Goal: Information Seeking & Learning: Get advice/opinions

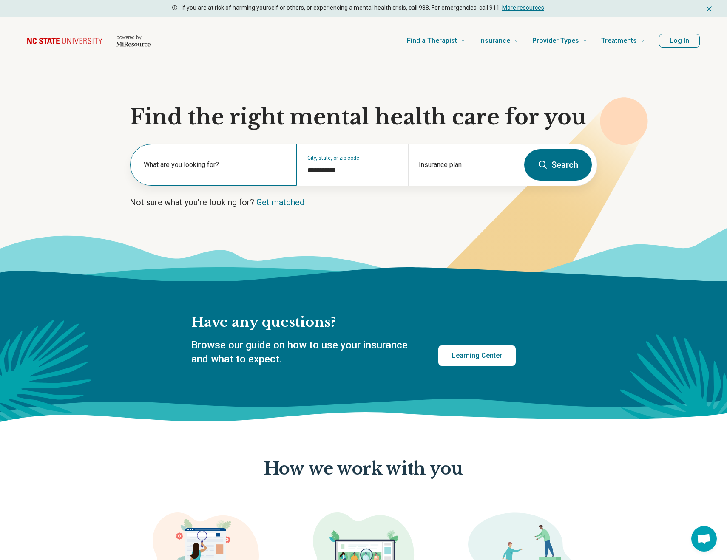
click at [185, 167] on label "What are you looking for?" at bounding box center [215, 165] width 143 height 10
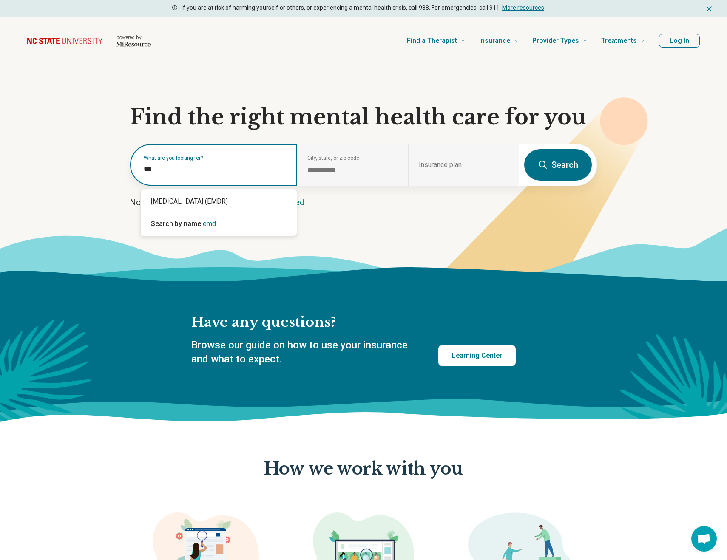
type input "****"
click at [186, 201] on div "[MEDICAL_DATA] (EMDR)" at bounding box center [219, 201] width 156 height 17
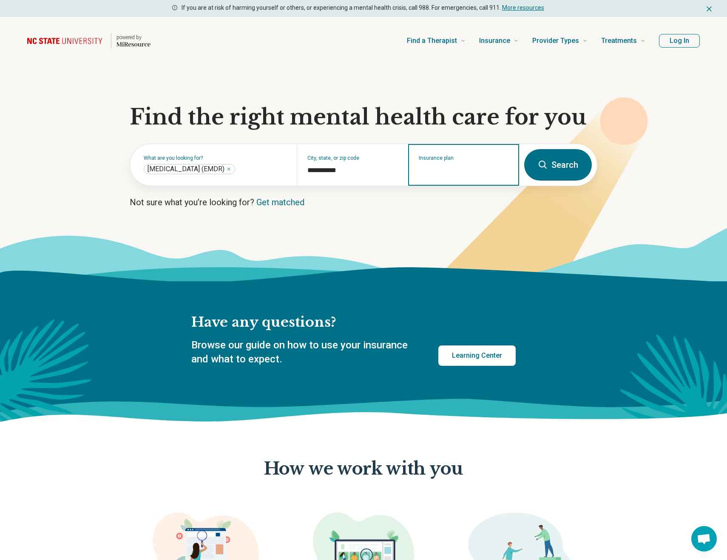
click at [472, 169] on input "Insurance plan" at bounding box center [464, 170] width 90 height 10
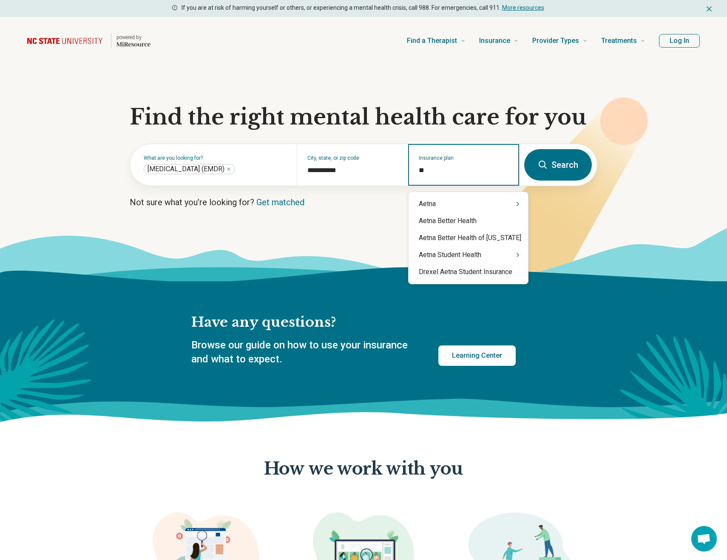
type input "***"
click at [442, 202] on div "Aetna" at bounding box center [467, 203] width 119 height 17
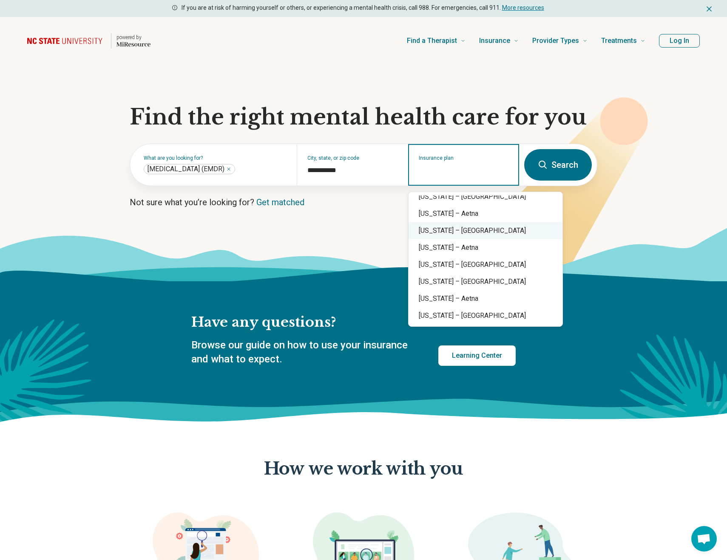
scroll to position [450, 0]
click at [448, 265] on div "North Carolina – Aetna" at bounding box center [485, 263] width 154 height 17
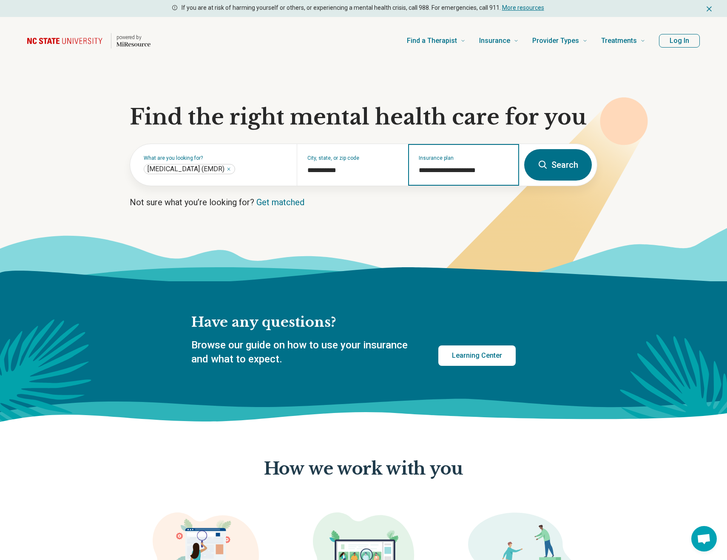
type input "**********"
click at [550, 168] on button "Search" at bounding box center [558, 164] width 68 height 31
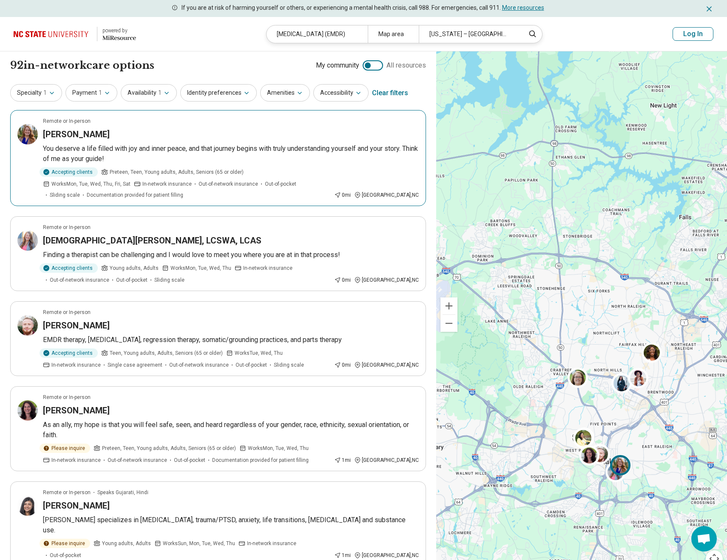
scroll to position [1, 0]
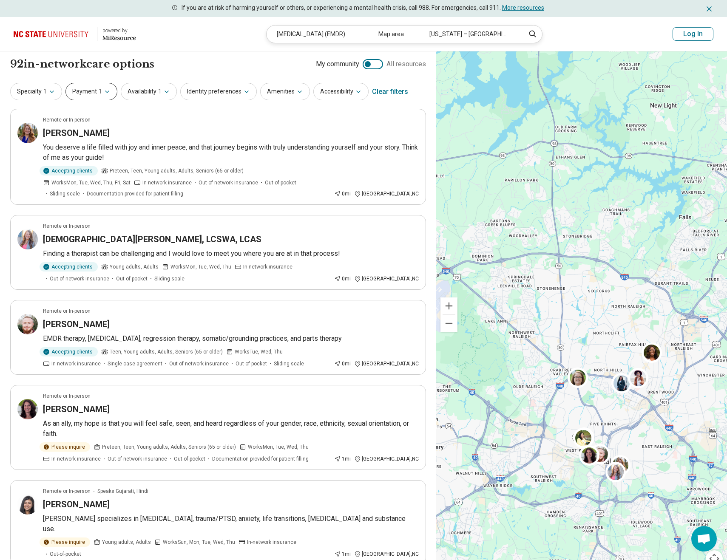
click at [99, 94] on span "1" at bounding box center [100, 91] width 3 height 9
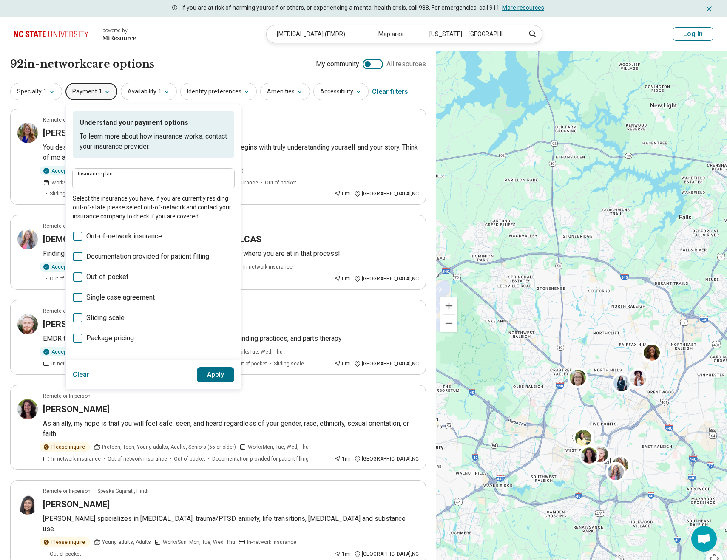
type input "**********"
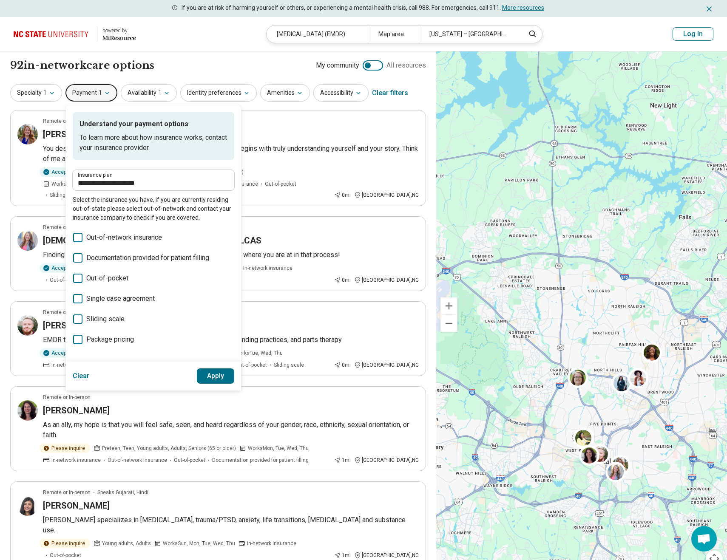
click at [188, 46] on header "powered by Miresource logo Eye Movement Desensitization and Reprocessing (EMDR)…" at bounding box center [363, 34] width 727 height 34
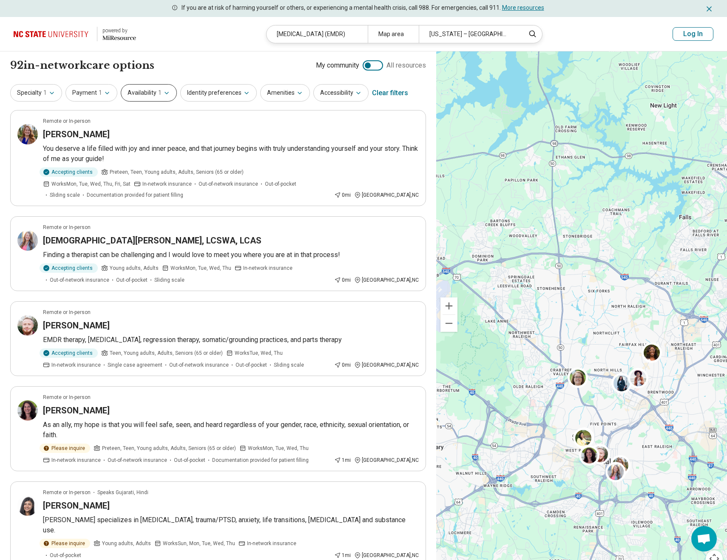
click at [158, 90] on span "1" at bounding box center [159, 92] width 3 height 9
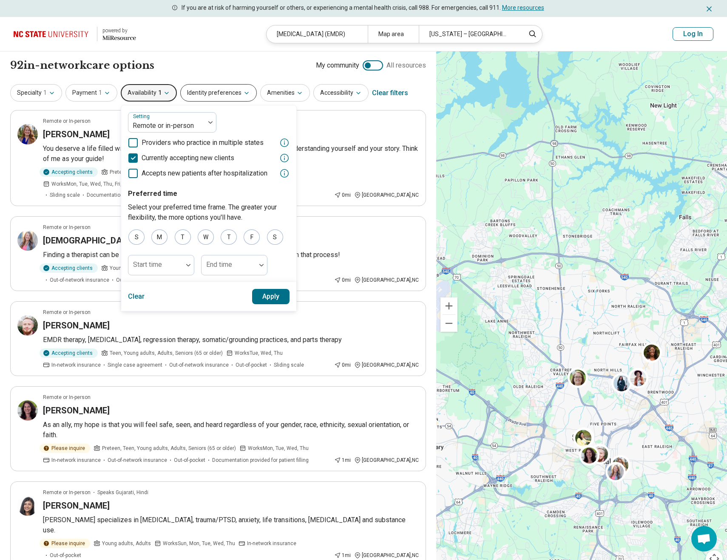
click at [212, 95] on button "Identity preferences" at bounding box center [218, 92] width 76 height 17
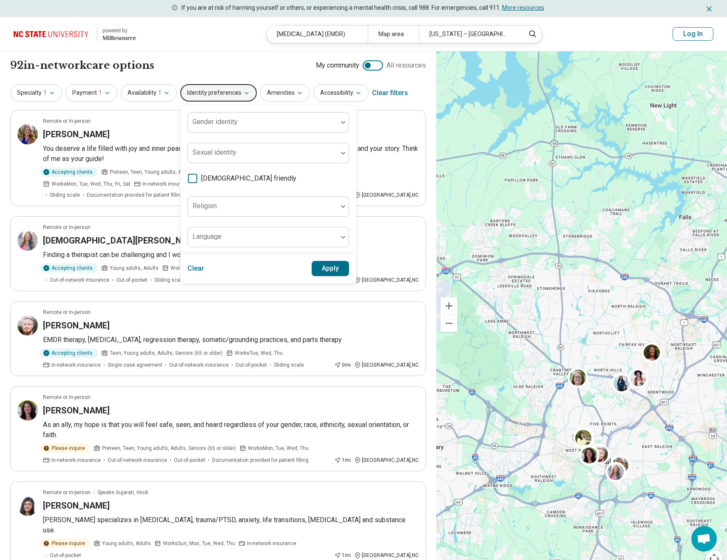
click at [192, 177] on icon at bounding box center [192, 178] width 9 height 9
click at [329, 271] on button "Apply" at bounding box center [331, 268] width 38 height 15
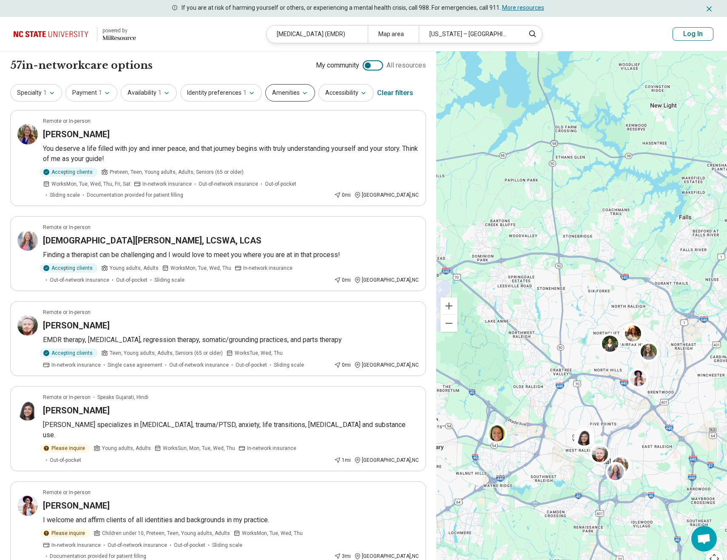
click at [283, 95] on button "Amenities" at bounding box center [290, 92] width 50 height 17
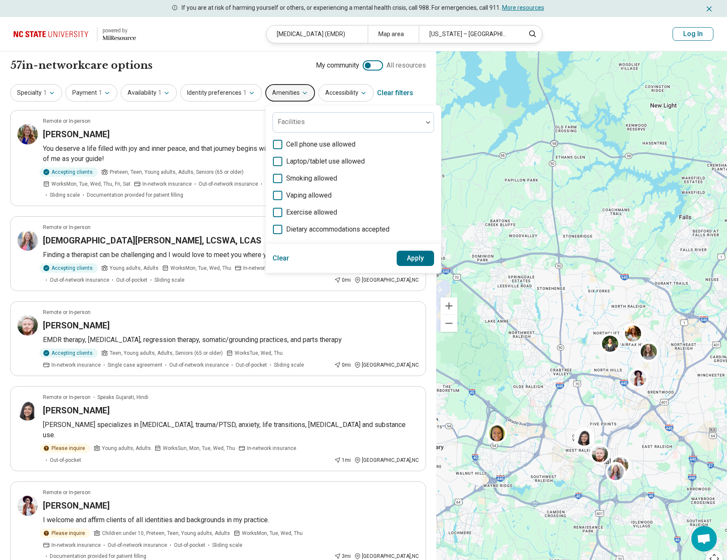
click at [272, 60] on div "57 in-network care options 57 in-network provider s My community All resources" at bounding box center [218, 65] width 416 height 14
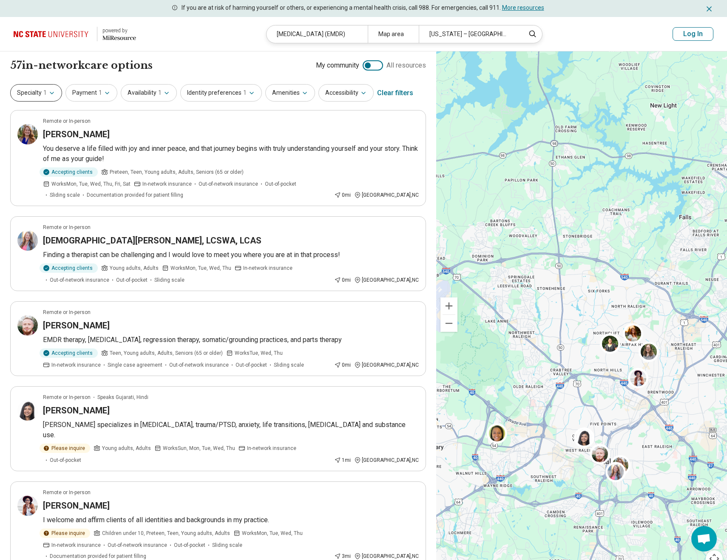
click at [31, 93] on button "Specialty 1" at bounding box center [36, 92] width 52 height 17
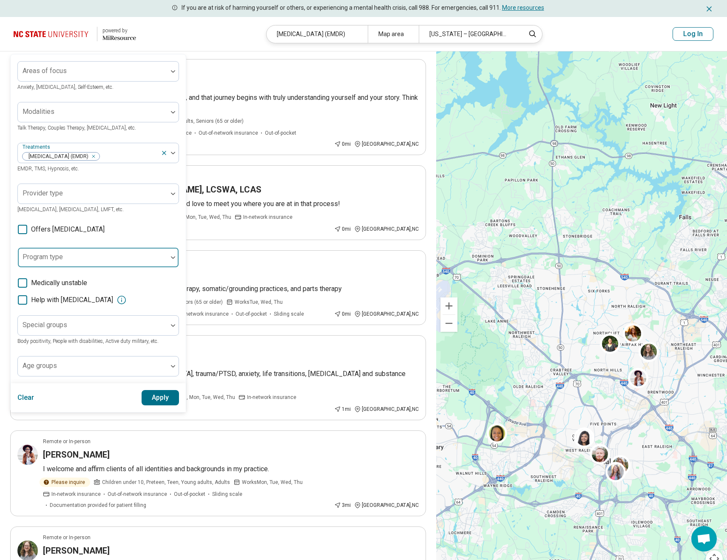
scroll to position [53, 0]
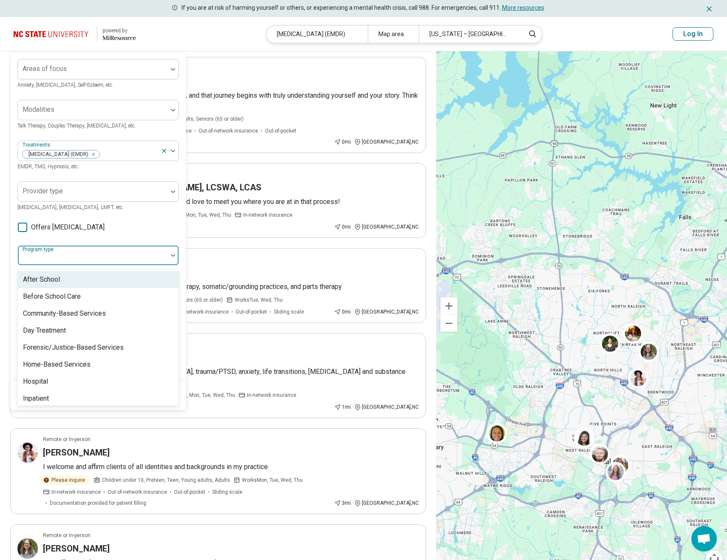
click at [44, 265] on div at bounding box center [92, 259] width 143 height 12
click at [167, 254] on div "Areas of focus Anxiety, Depression, Self-Esteem, etc. Modalities Talk Therapy, …" at bounding box center [97, 216] width 161 height 315
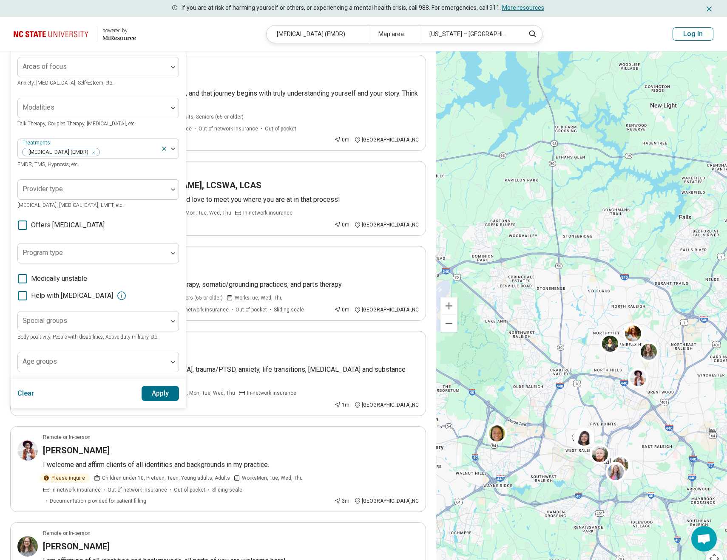
scroll to position [58, 0]
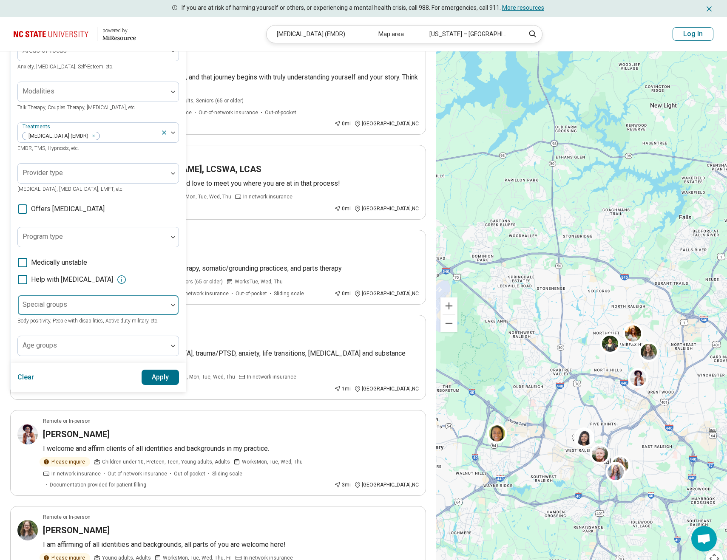
click at [59, 315] on div "Special groups" at bounding box center [97, 305] width 161 height 20
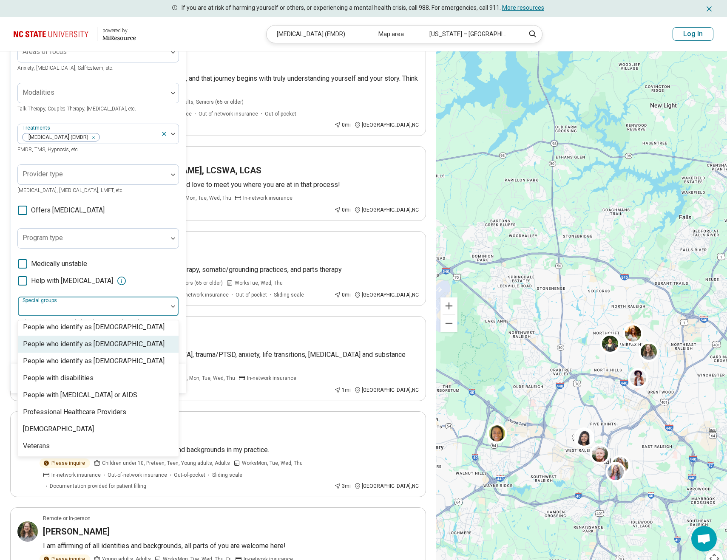
scroll to position [80, 0]
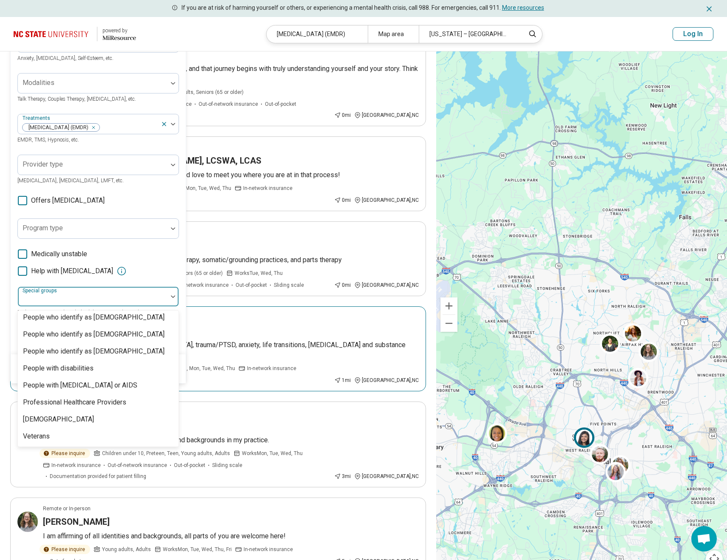
click at [227, 314] on div "Remote or In-person Speaks Gujarati, Hindi" at bounding box center [231, 318] width 376 height 8
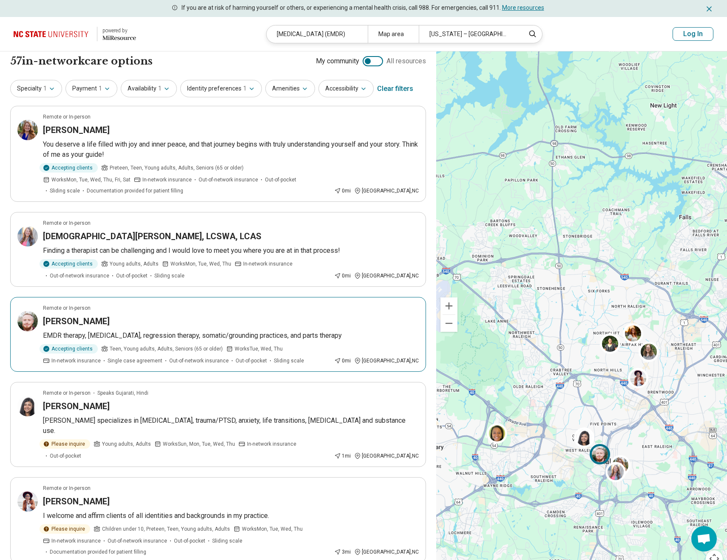
scroll to position [0, 0]
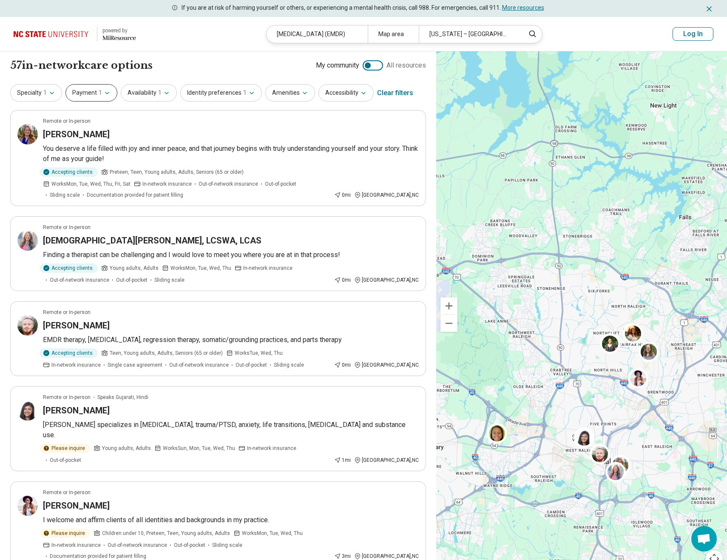
click at [93, 91] on button "Payment 1" at bounding box center [91, 92] width 52 height 17
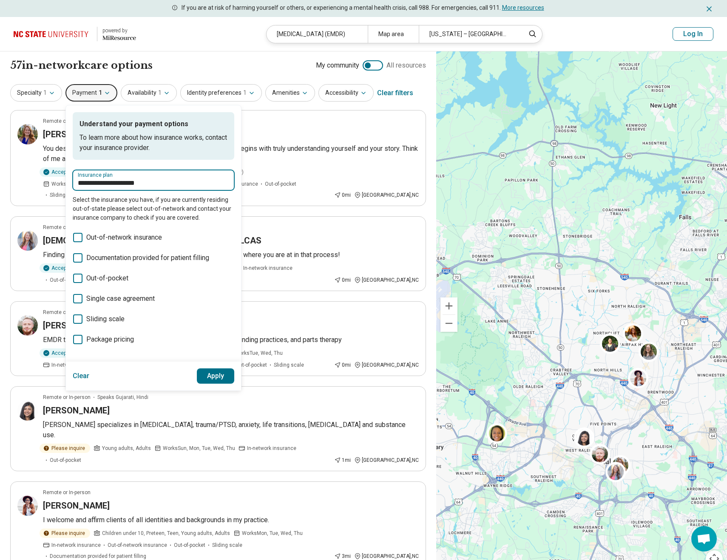
click at [99, 185] on input "**********" at bounding box center [153, 183] width 151 height 10
click at [212, 380] on button "Apply" at bounding box center [216, 375] width 38 height 15
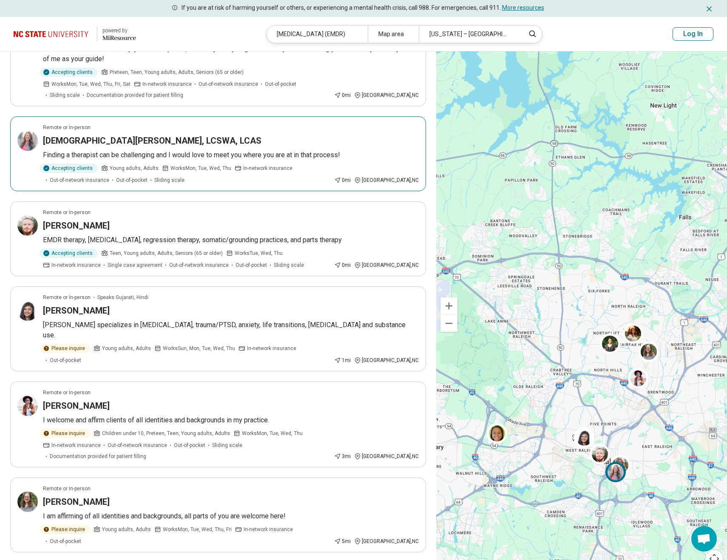
scroll to position [101, 0]
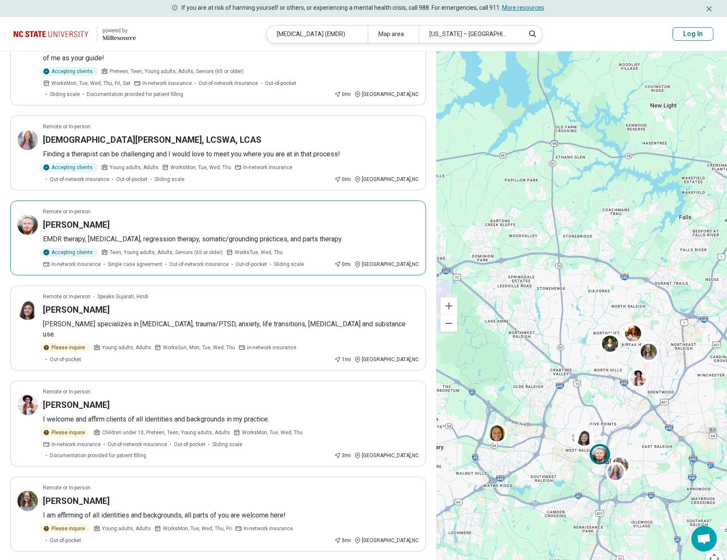
click at [271, 234] on p "EMDR therapy, [MEDICAL_DATA], regression therapy, somatic/grounding practices, …" at bounding box center [231, 239] width 376 height 10
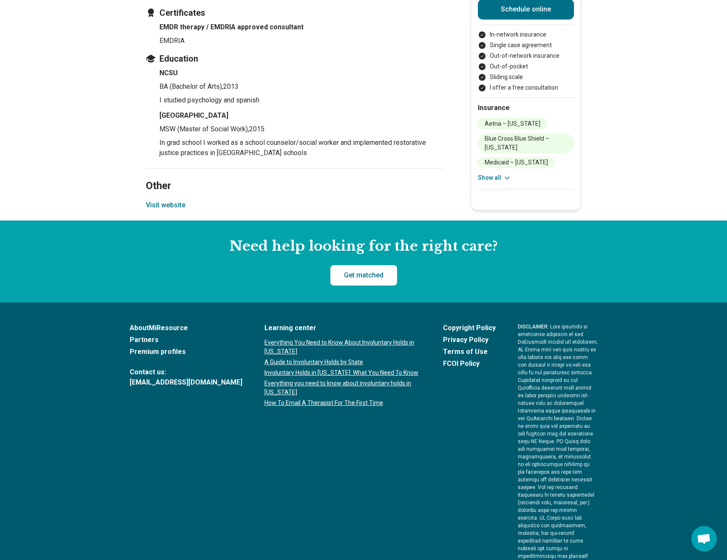
scroll to position [1158, 0]
